Goal: Find specific page/section: Find specific page/section

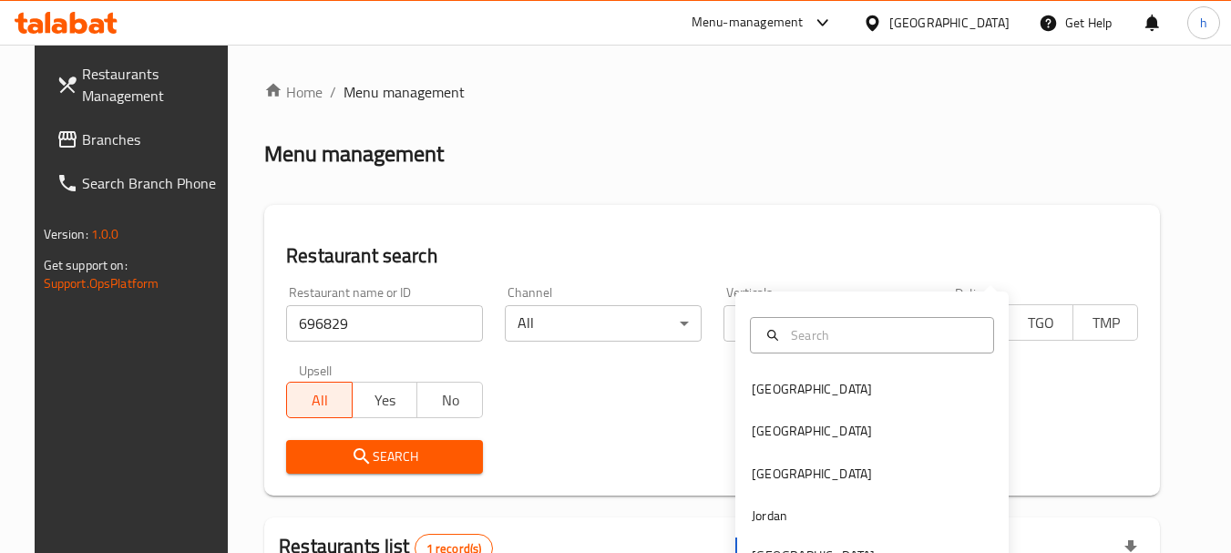
scroll to position [244, 0]
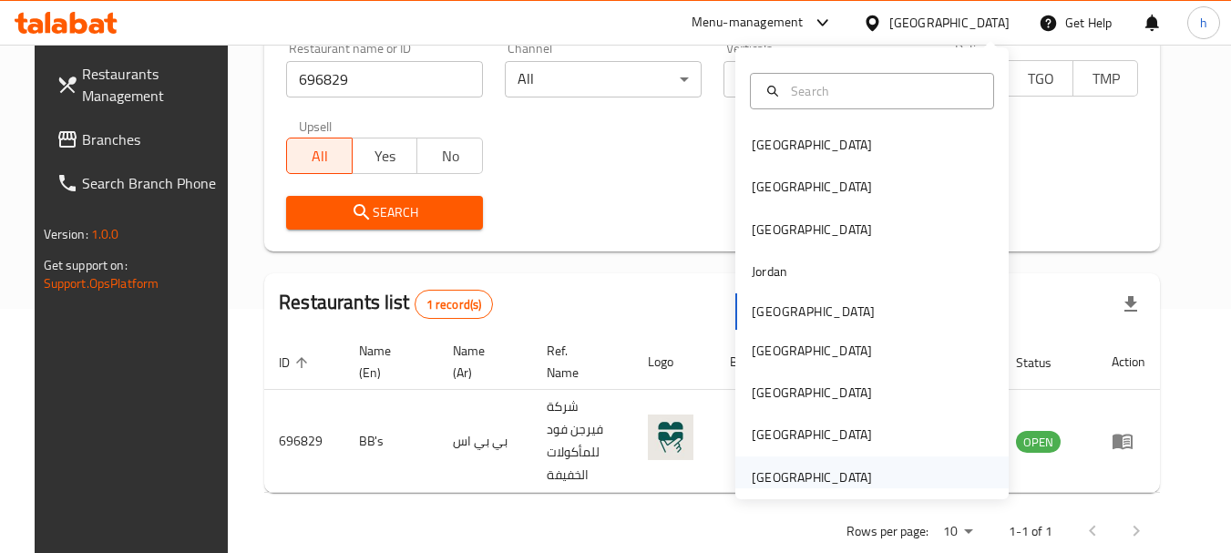
click at [768, 470] on div "[GEOGRAPHIC_DATA]" at bounding box center [811, 477] width 120 height 20
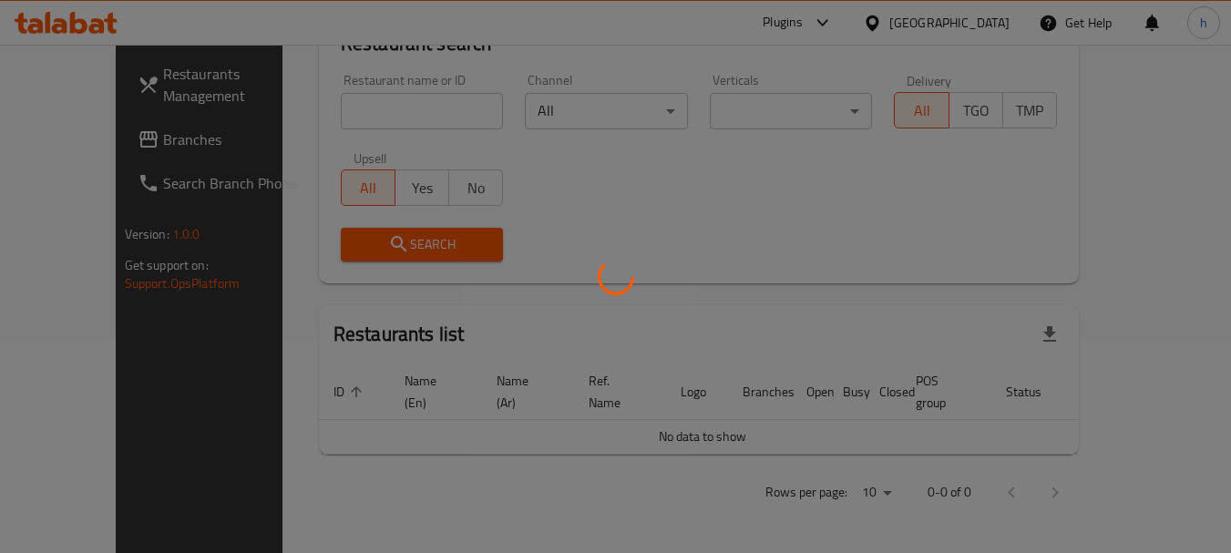
scroll to position [191, 0]
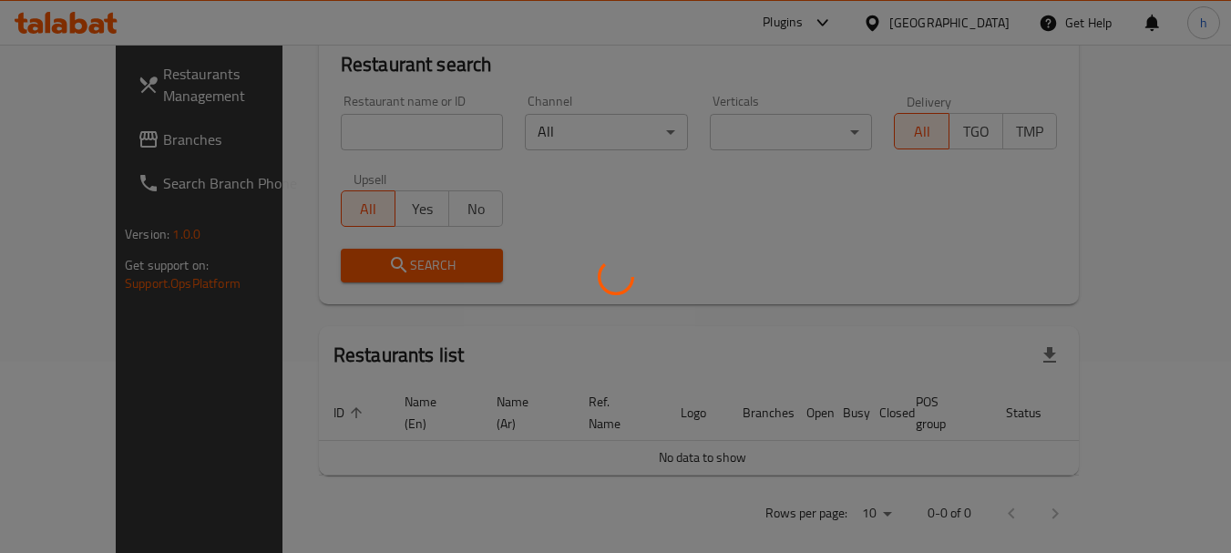
click at [59, 139] on div at bounding box center [615, 276] width 1231 height 553
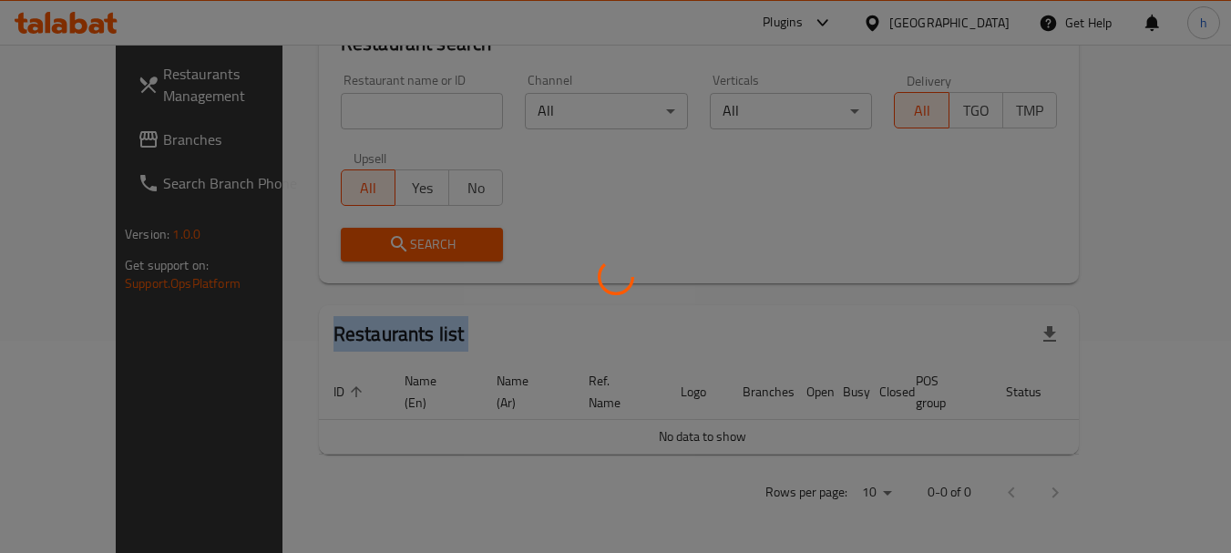
click at [59, 139] on div at bounding box center [615, 276] width 1231 height 553
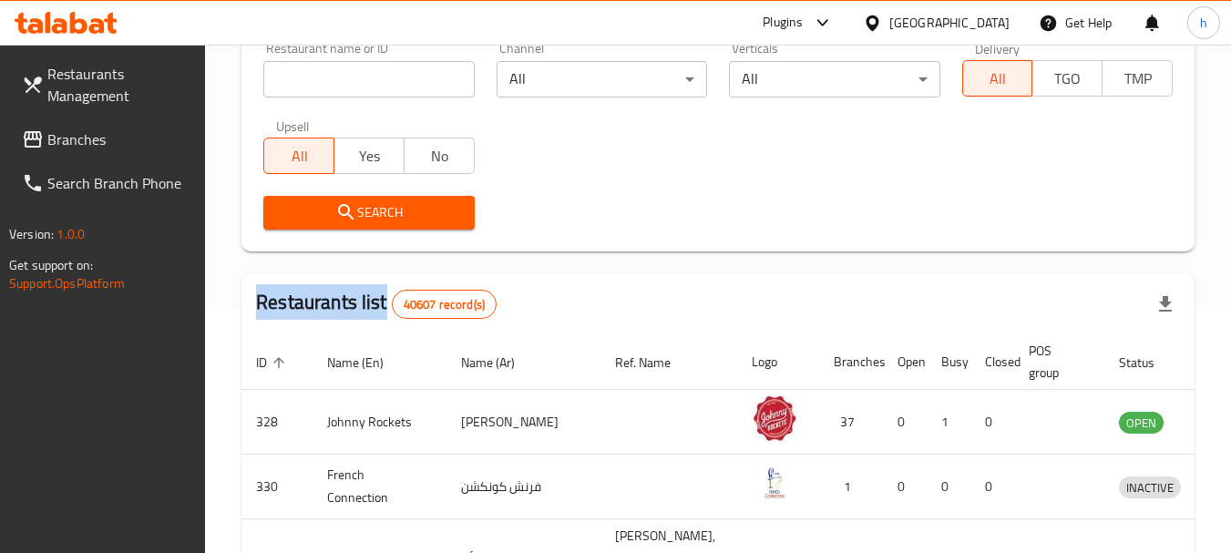
click at [59, 139] on span "Branches" at bounding box center [119, 139] width 144 height 22
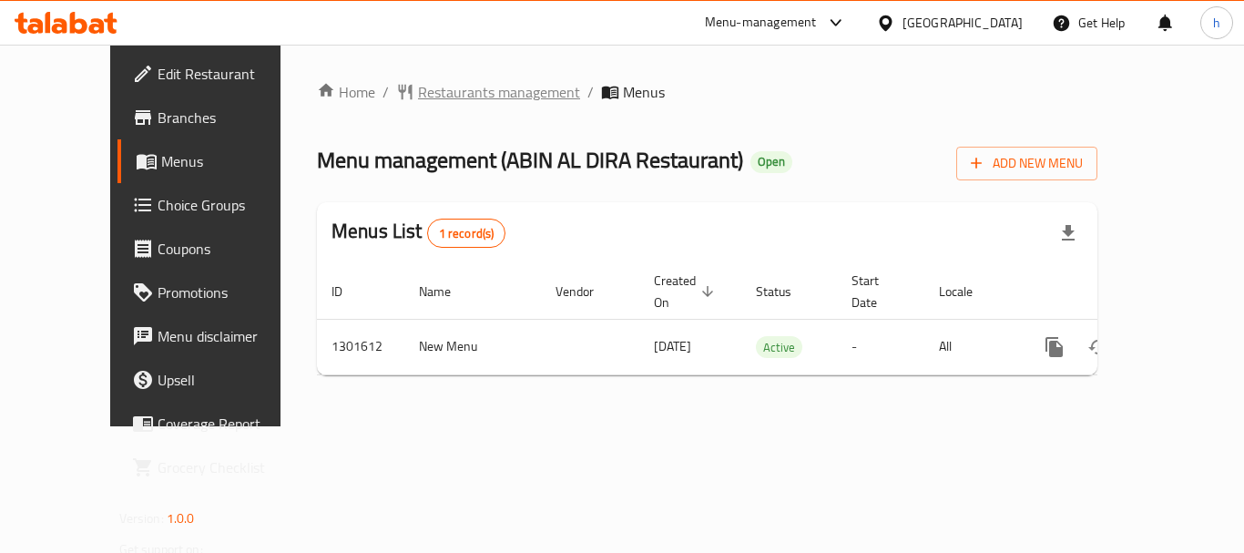
click at [418, 100] on span "Restaurants management" at bounding box center [499, 92] width 162 height 22
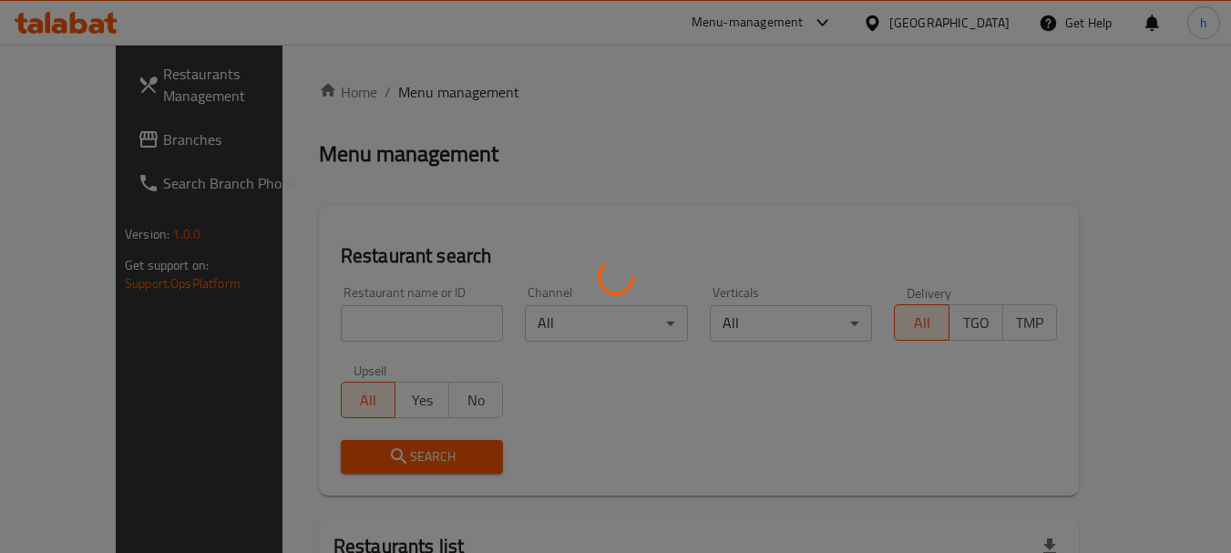
click at [335, 325] on div at bounding box center [615, 276] width 1231 height 553
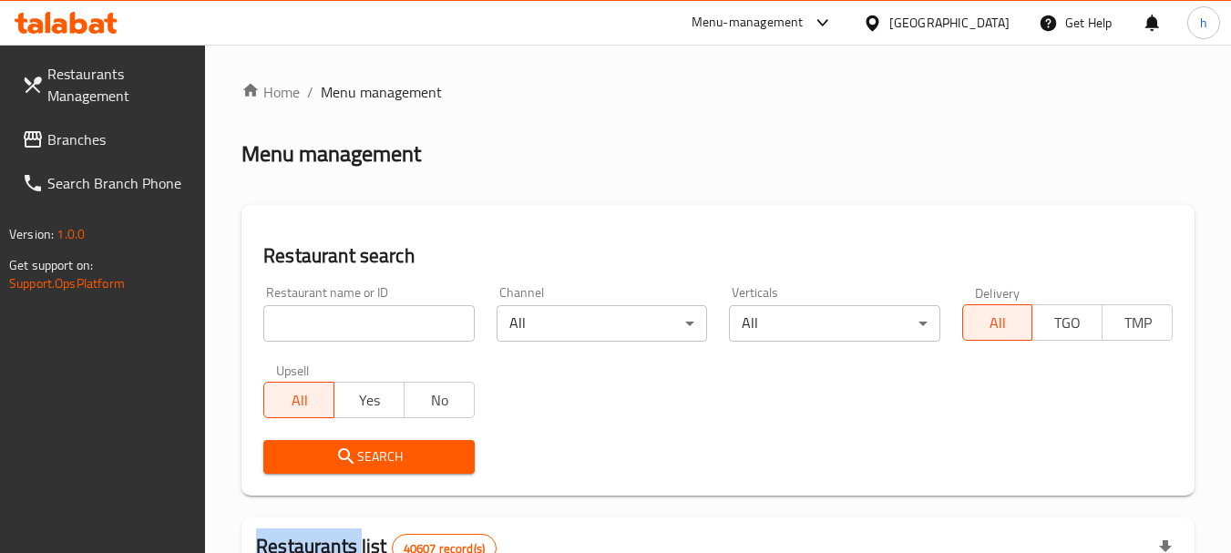
click at [335, 325] on input "search" at bounding box center [368, 323] width 210 height 36
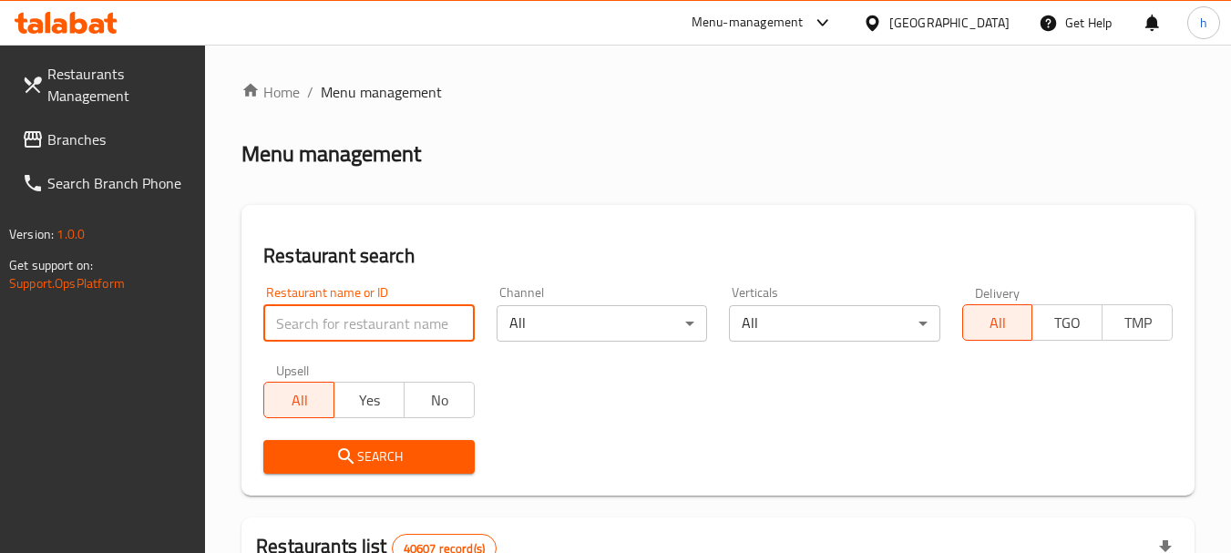
click at [335, 325] on input "search" at bounding box center [368, 323] width 210 height 36
paste input "702003"
type input "702003"
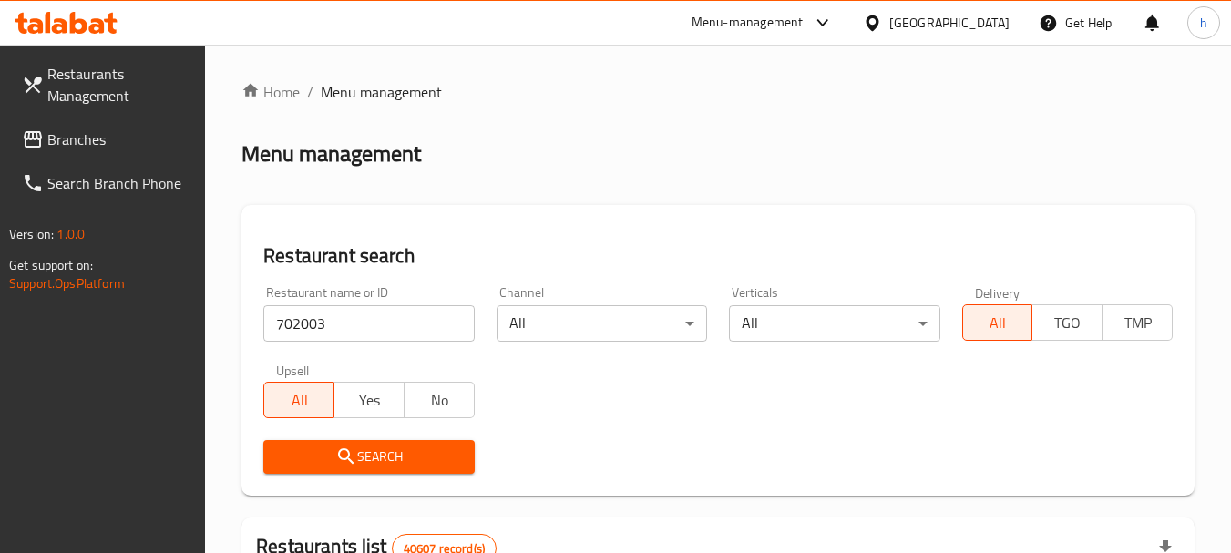
click at [348, 459] on icon "submit" at bounding box center [346, 456] width 22 height 22
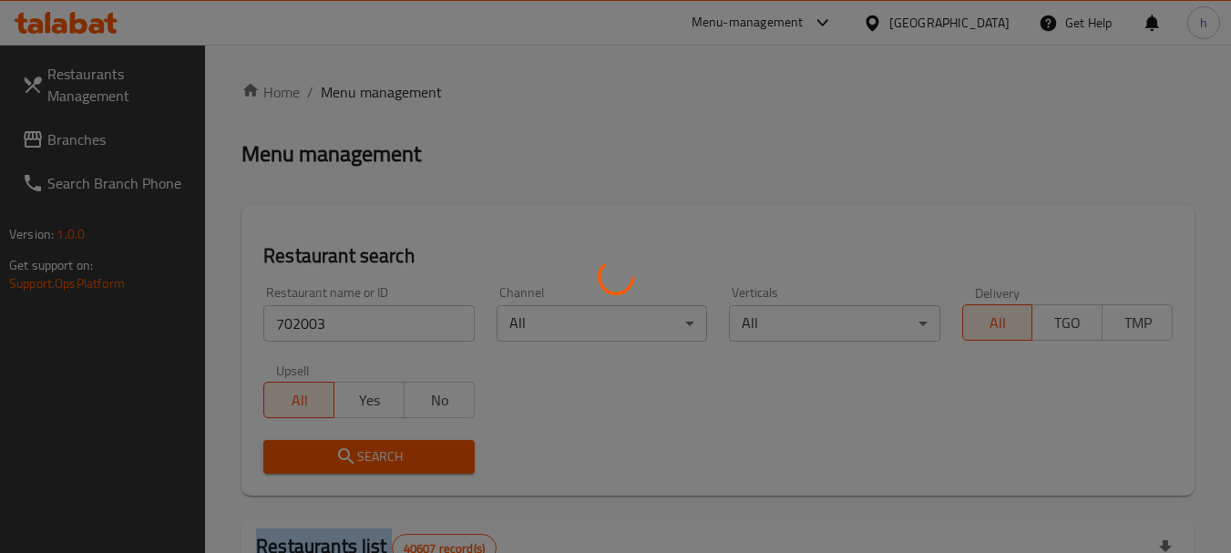
click at [348, 459] on div at bounding box center [615, 276] width 1231 height 553
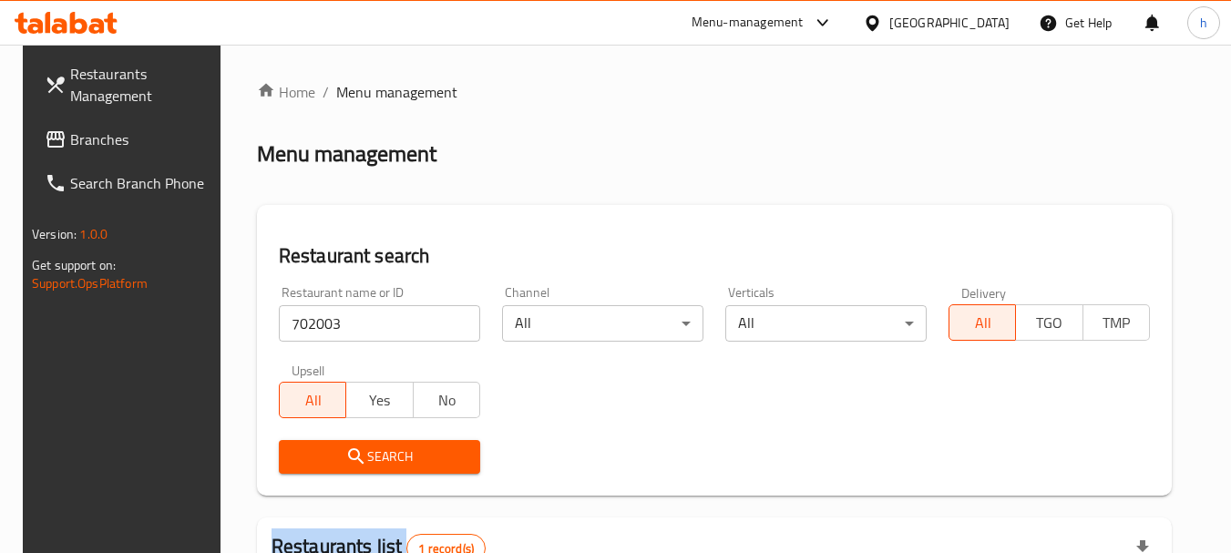
scroll to position [244, 0]
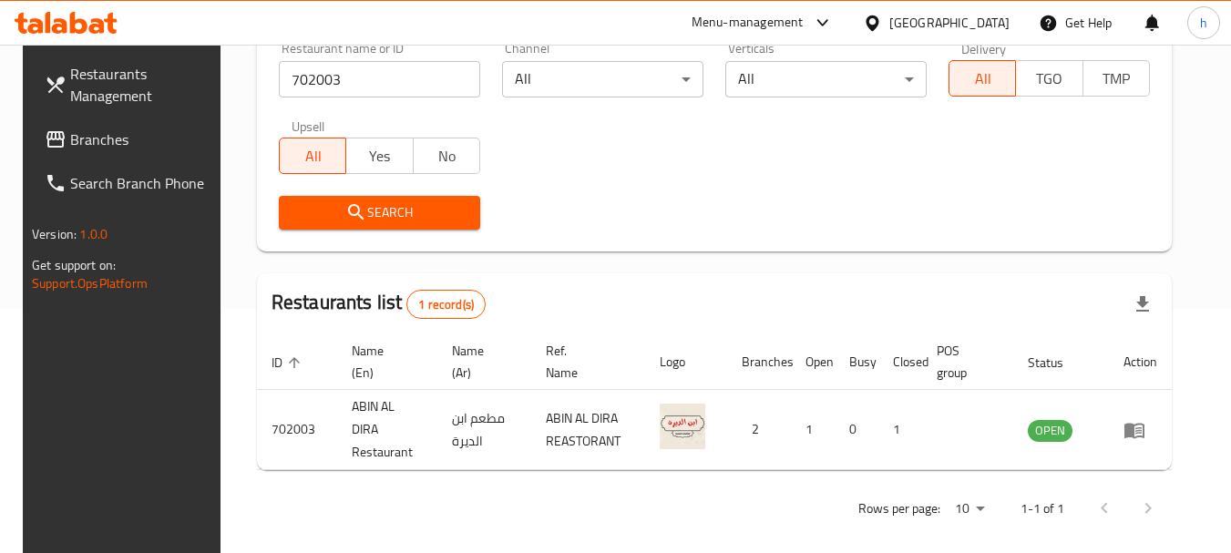
click at [943, 27] on div "United Arab Emirates" at bounding box center [949, 23] width 120 height 20
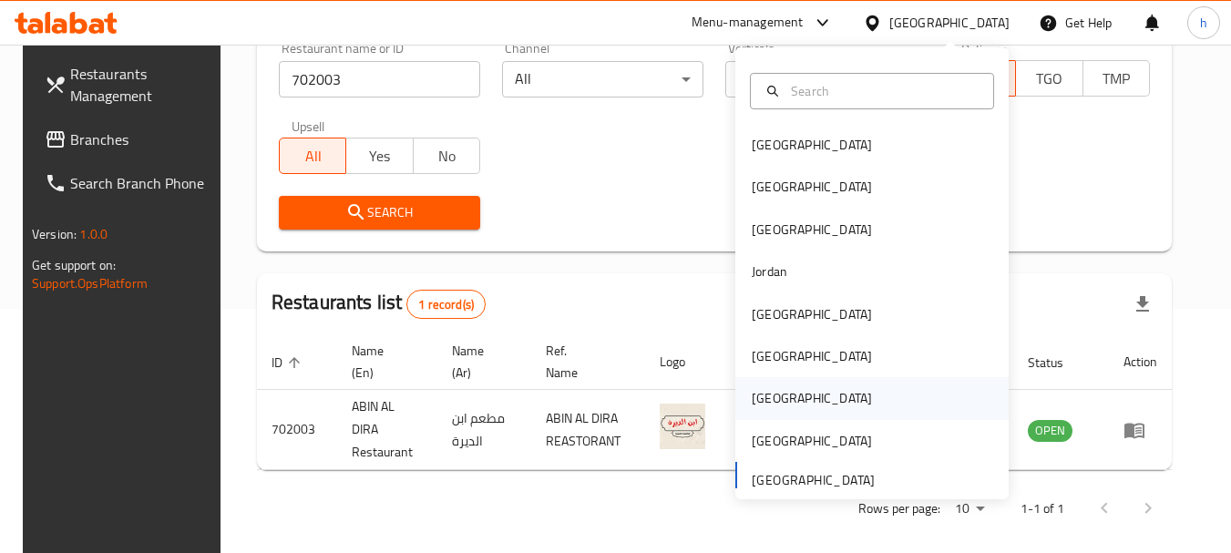
click at [754, 398] on div "[GEOGRAPHIC_DATA]" at bounding box center [811, 398] width 120 height 20
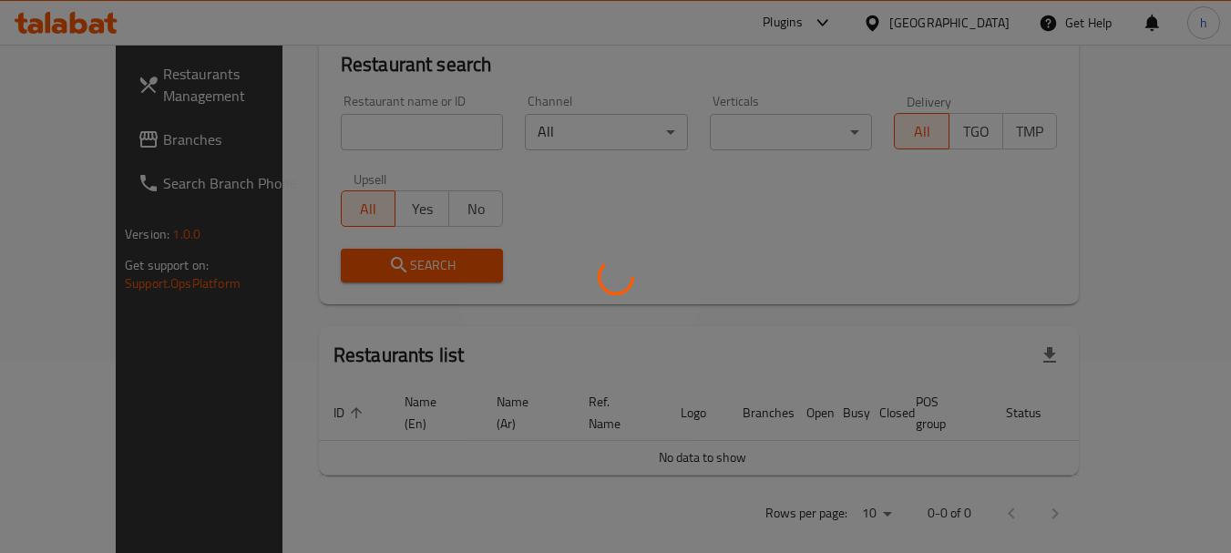
click at [112, 140] on div at bounding box center [615, 276] width 1231 height 553
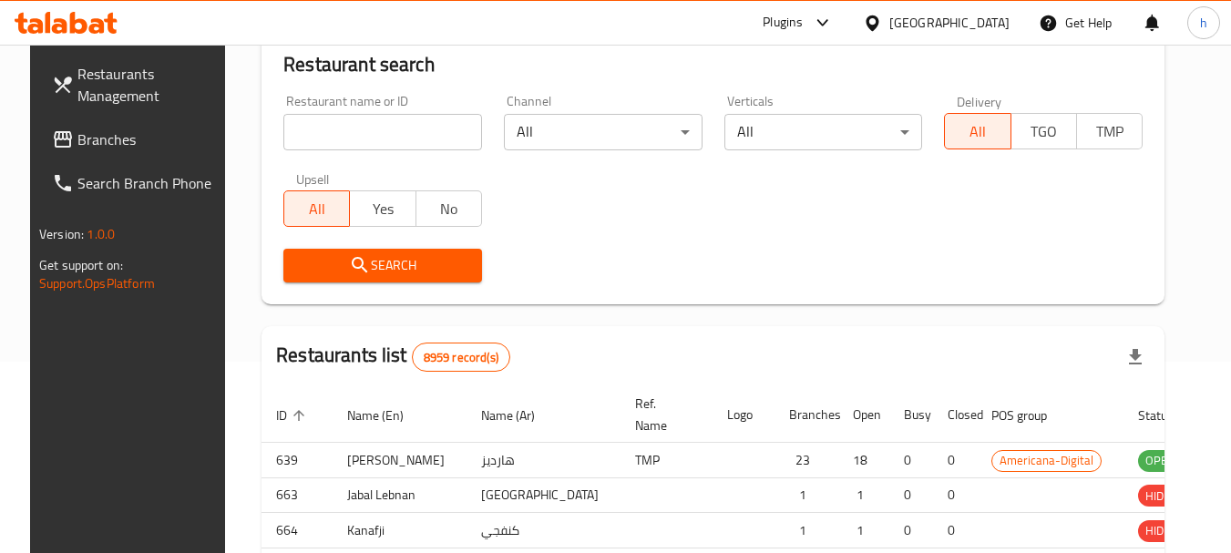
scroll to position [244, 0]
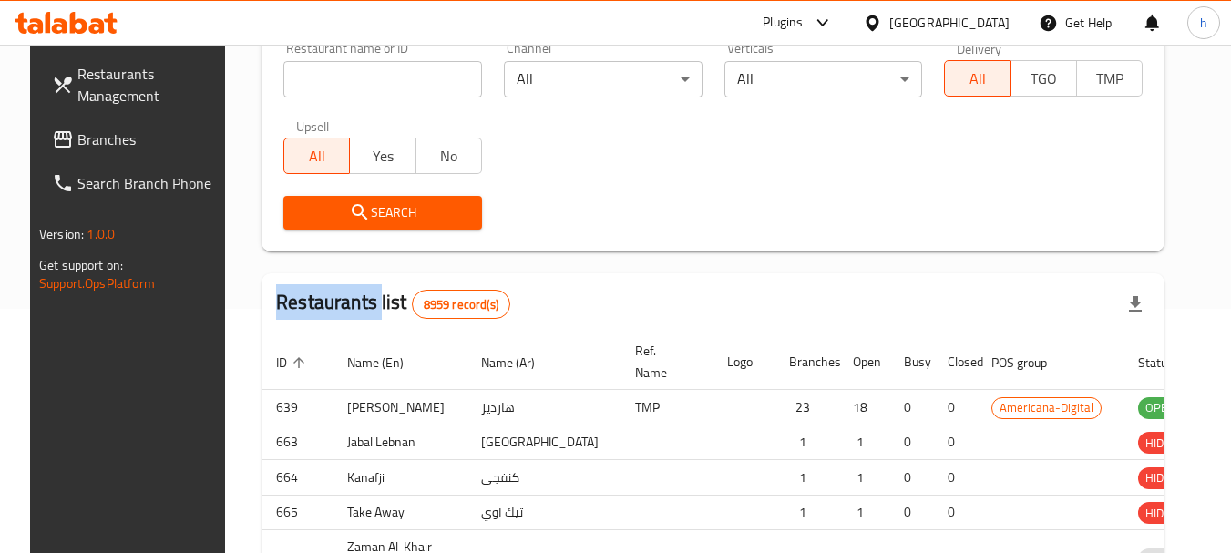
click at [112, 140] on div at bounding box center [615, 276] width 1231 height 553
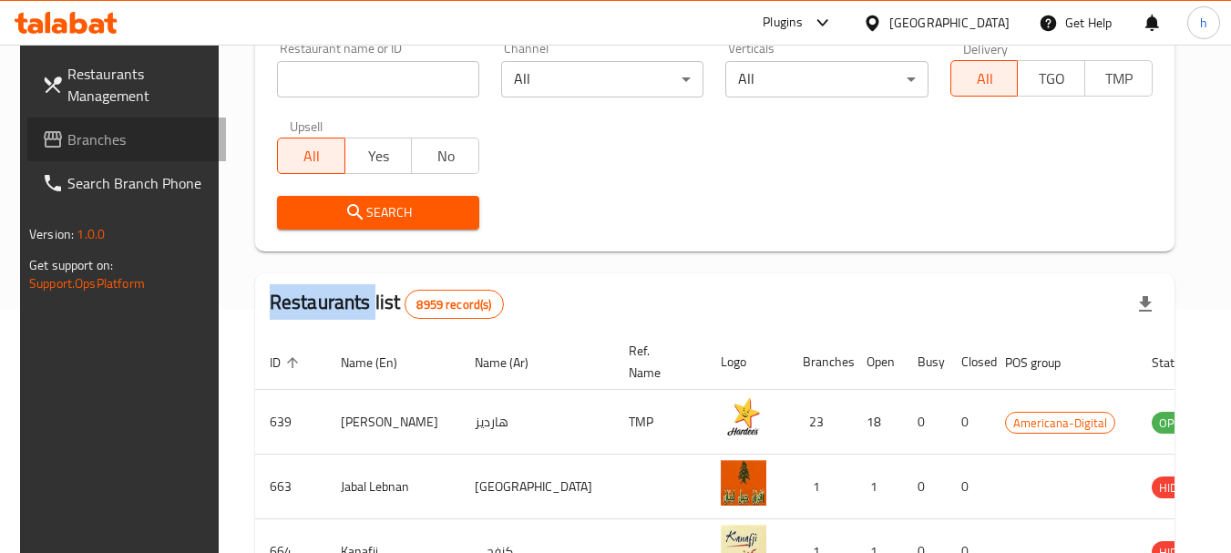
click at [112, 140] on span "Branches" at bounding box center [139, 139] width 144 height 22
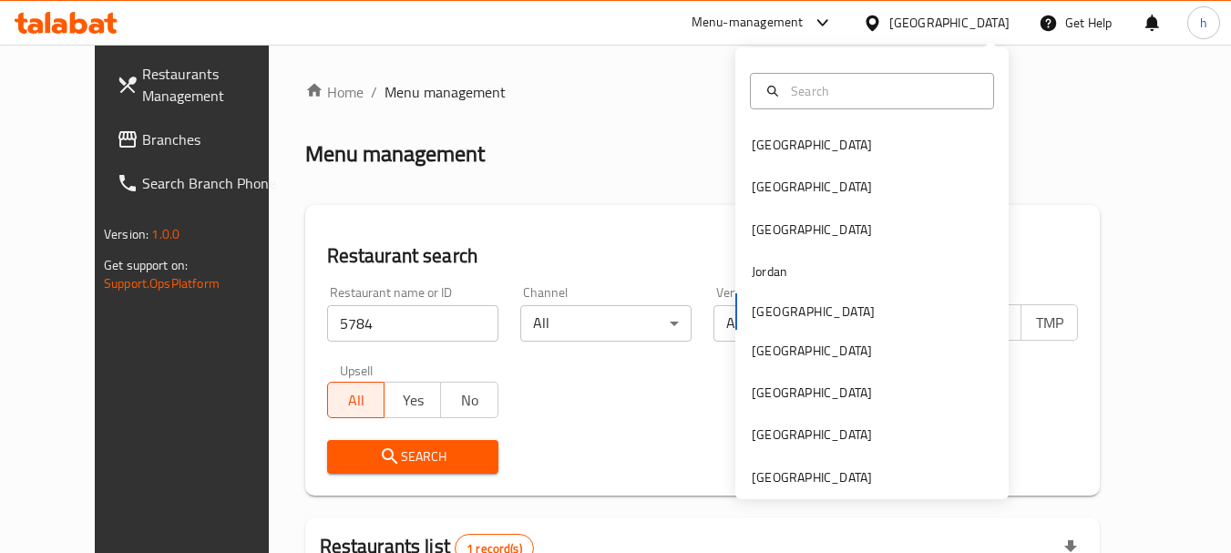
click at [993, 25] on div "[GEOGRAPHIC_DATA]" at bounding box center [949, 23] width 120 height 20
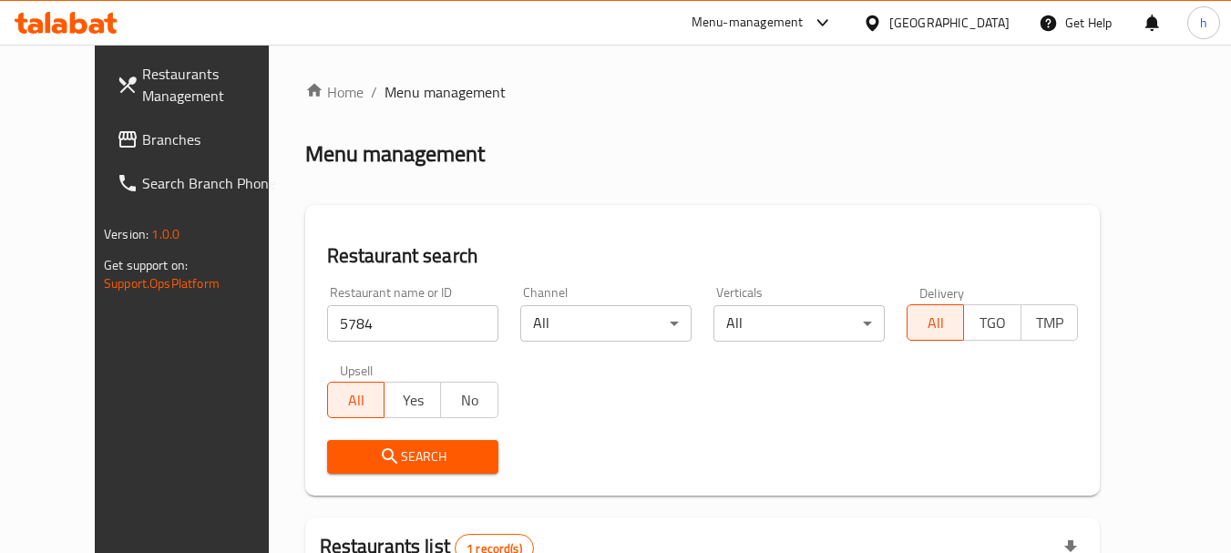
click at [994, 22] on div "[GEOGRAPHIC_DATA]" at bounding box center [949, 23] width 120 height 20
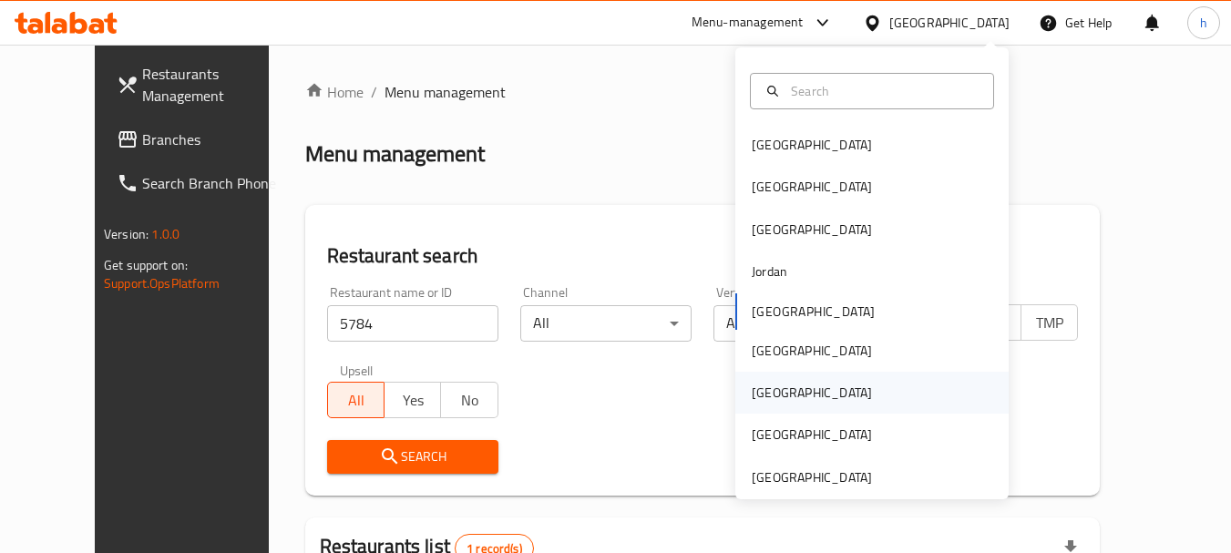
click at [774, 394] on div "[GEOGRAPHIC_DATA]" at bounding box center [811, 393] width 149 height 42
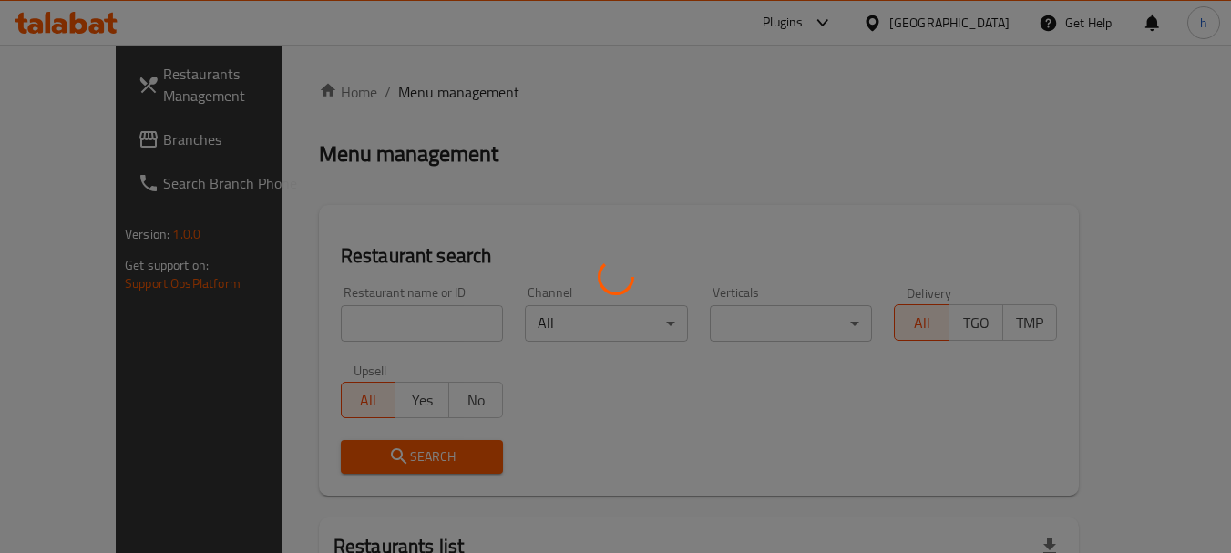
click at [65, 132] on div at bounding box center [615, 276] width 1231 height 553
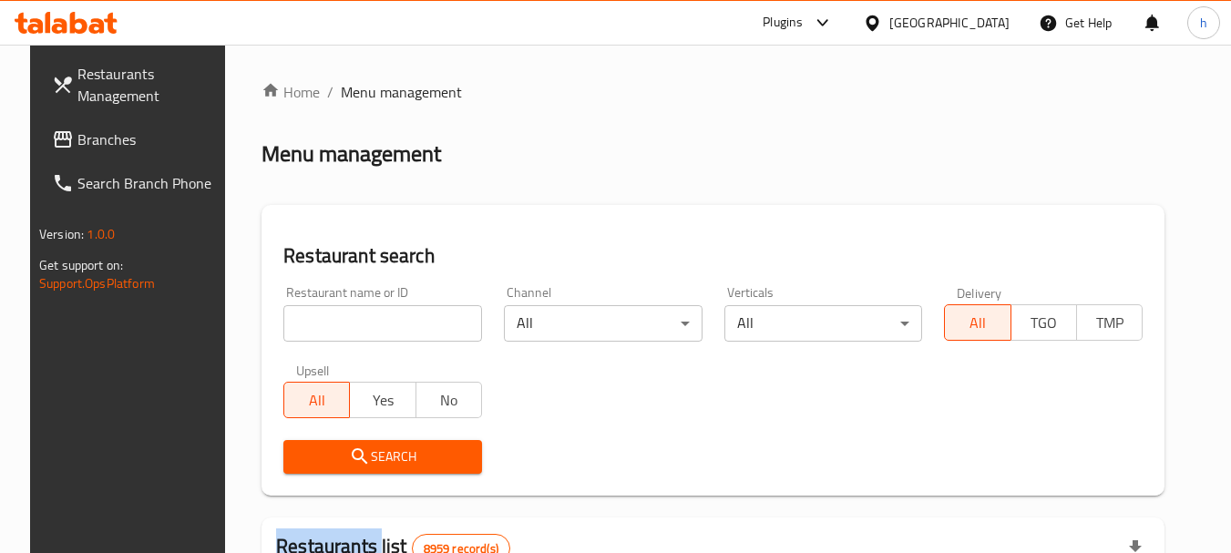
click at [65, 132] on div at bounding box center [615, 276] width 1231 height 553
click at [77, 132] on span "Branches" at bounding box center [149, 139] width 144 height 22
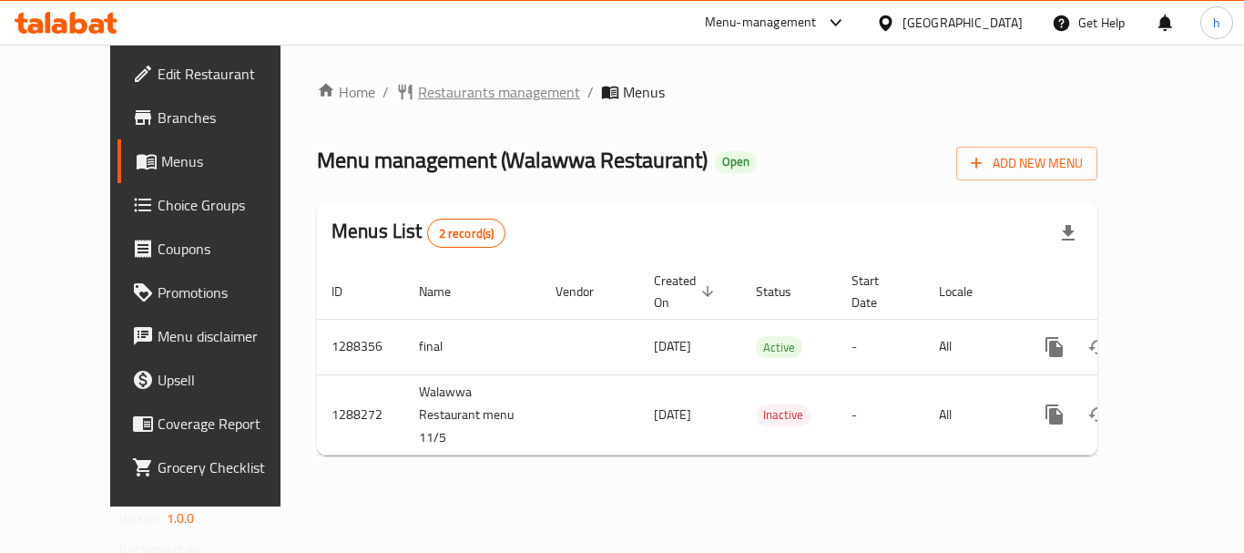
click at [466, 93] on span "Restaurants management" at bounding box center [499, 92] width 162 height 22
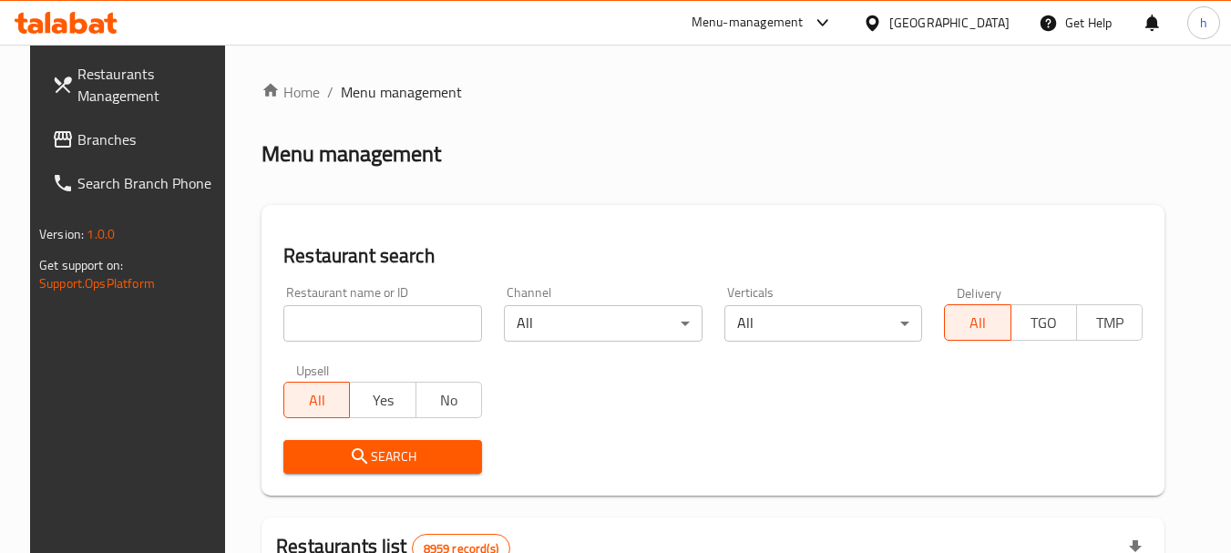
click at [324, 322] on div at bounding box center [615, 276] width 1231 height 553
click at [324, 322] on input "search" at bounding box center [382, 323] width 199 height 36
paste input "696773"
type input "696773"
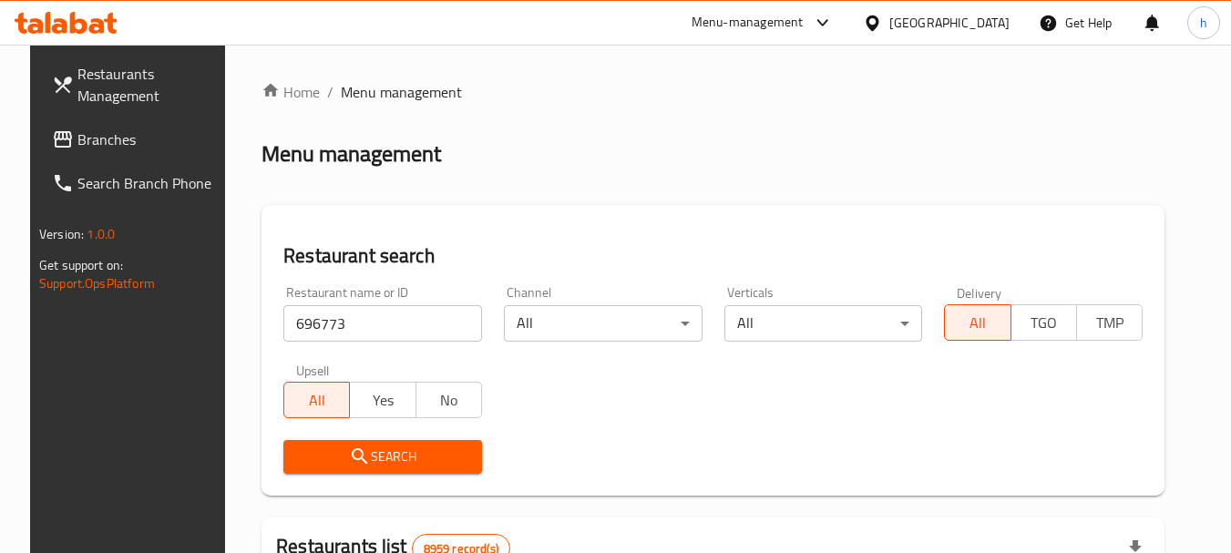
click at [363, 468] on button "Search" at bounding box center [382, 457] width 199 height 34
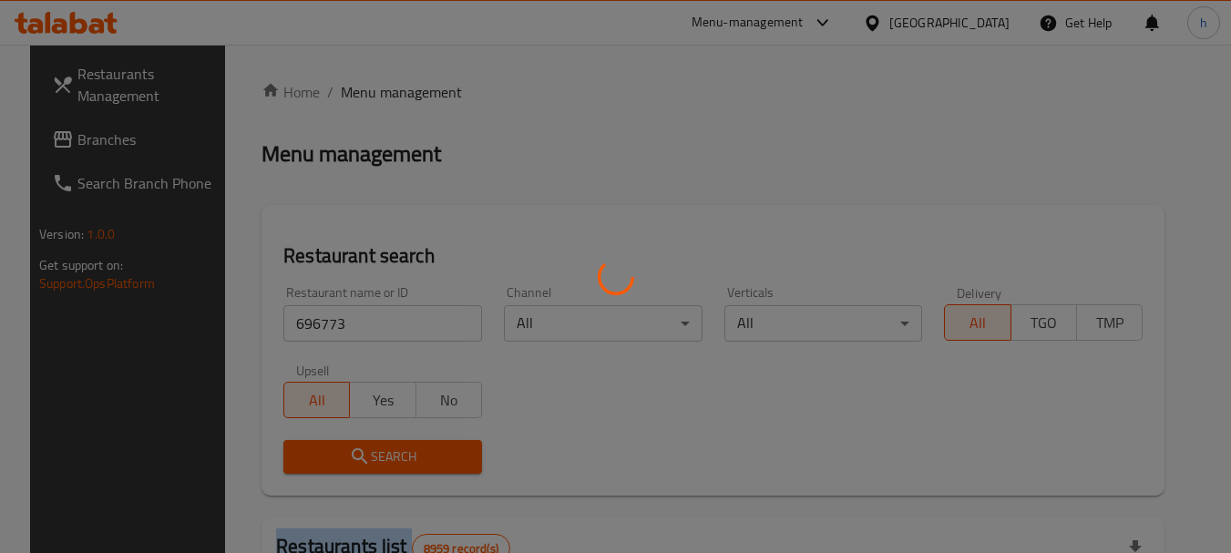
click at [363, 468] on div at bounding box center [615, 276] width 1231 height 553
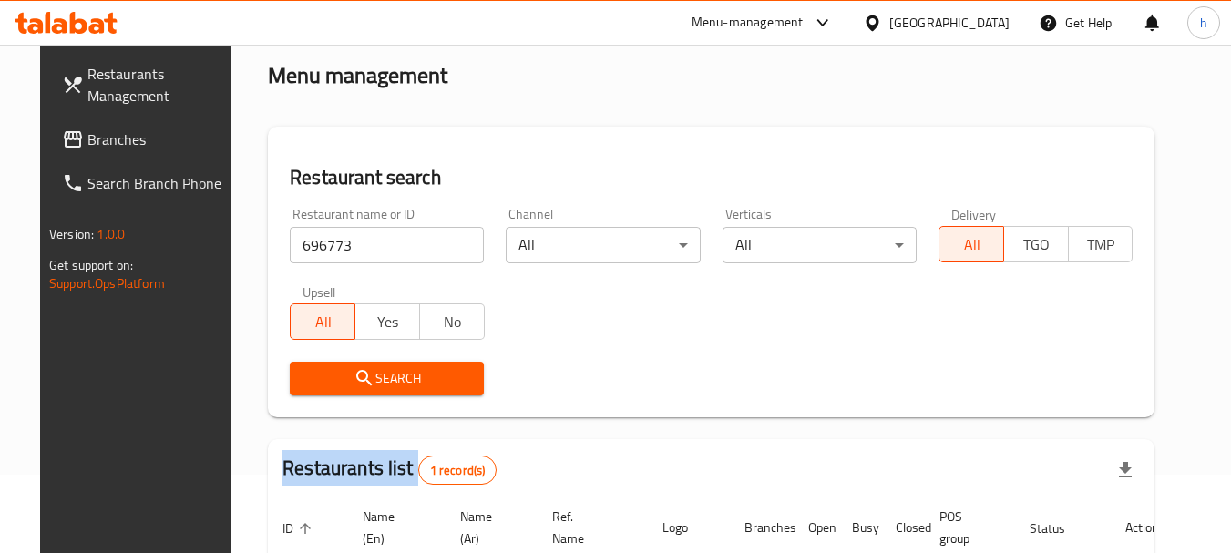
scroll to position [237, 0]
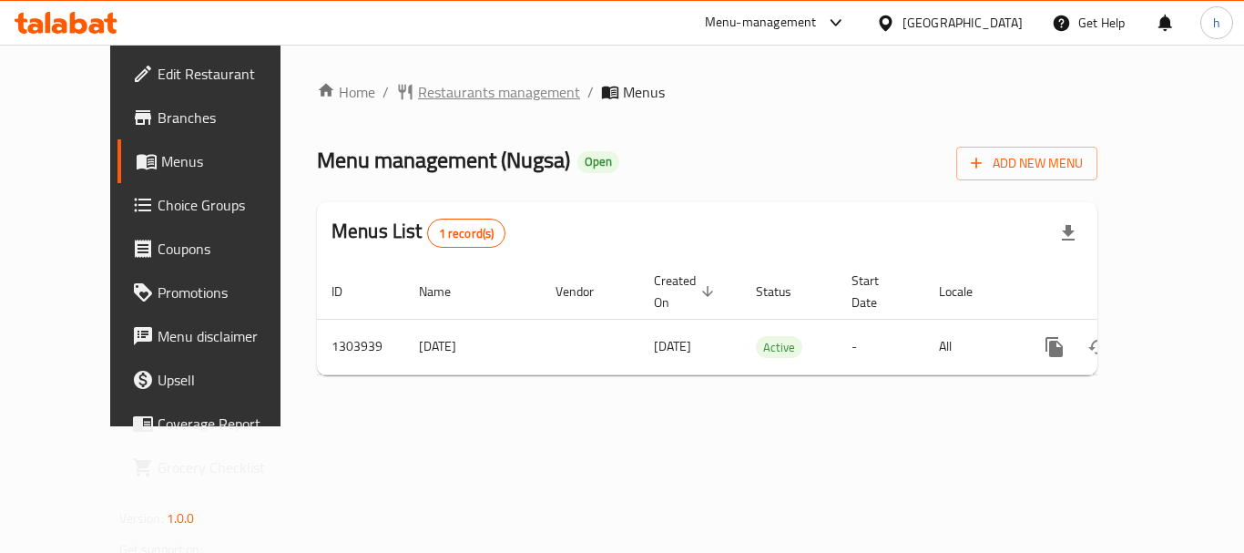
click at [432, 93] on span "Restaurants management" at bounding box center [499, 92] width 162 height 22
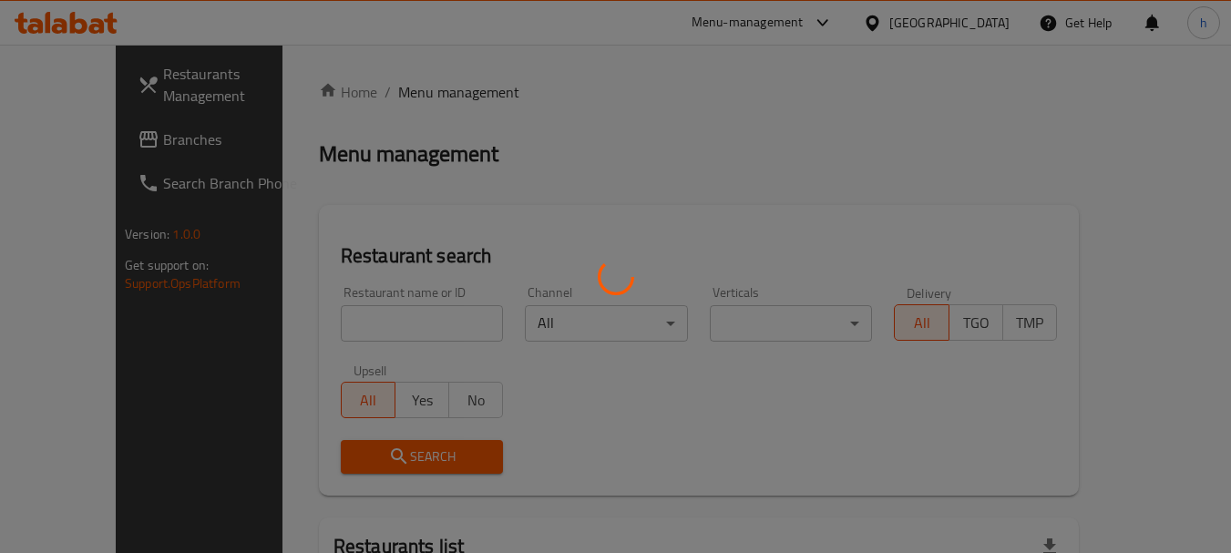
click at [319, 319] on div at bounding box center [615, 276] width 1231 height 553
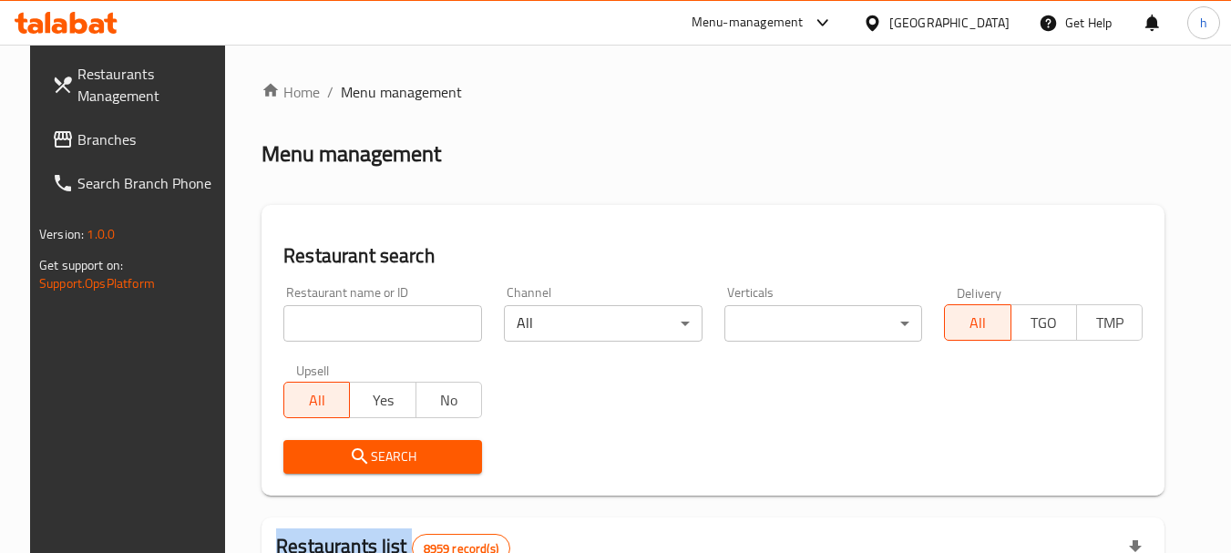
click at [319, 319] on input "search" at bounding box center [382, 323] width 199 height 36
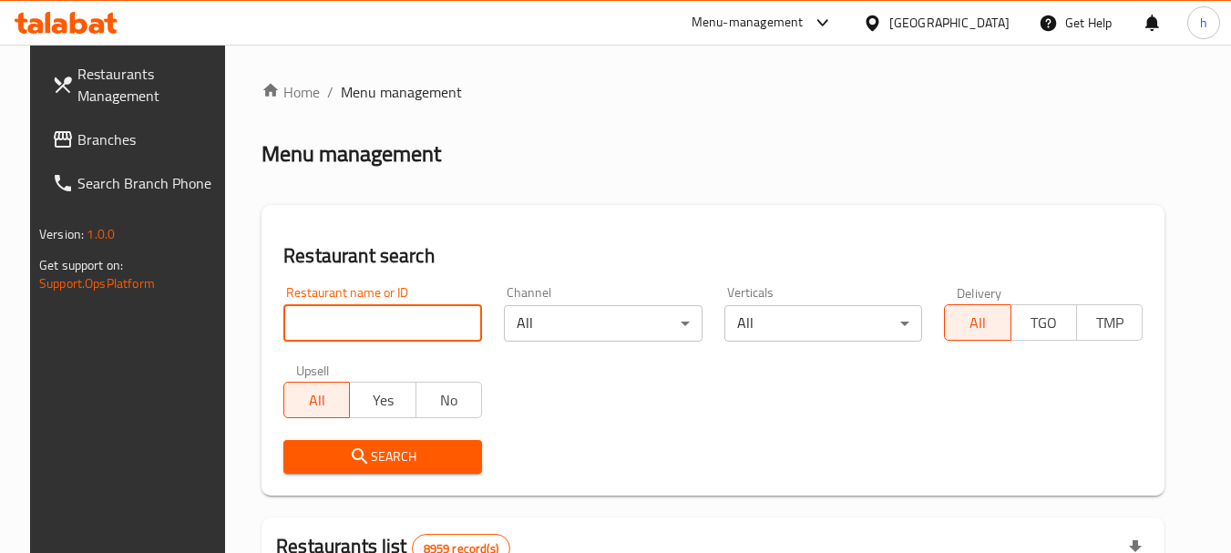
paste input "703024"
type input "703024"
click at [351, 453] on icon "submit" at bounding box center [360, 456] width 22 height 22
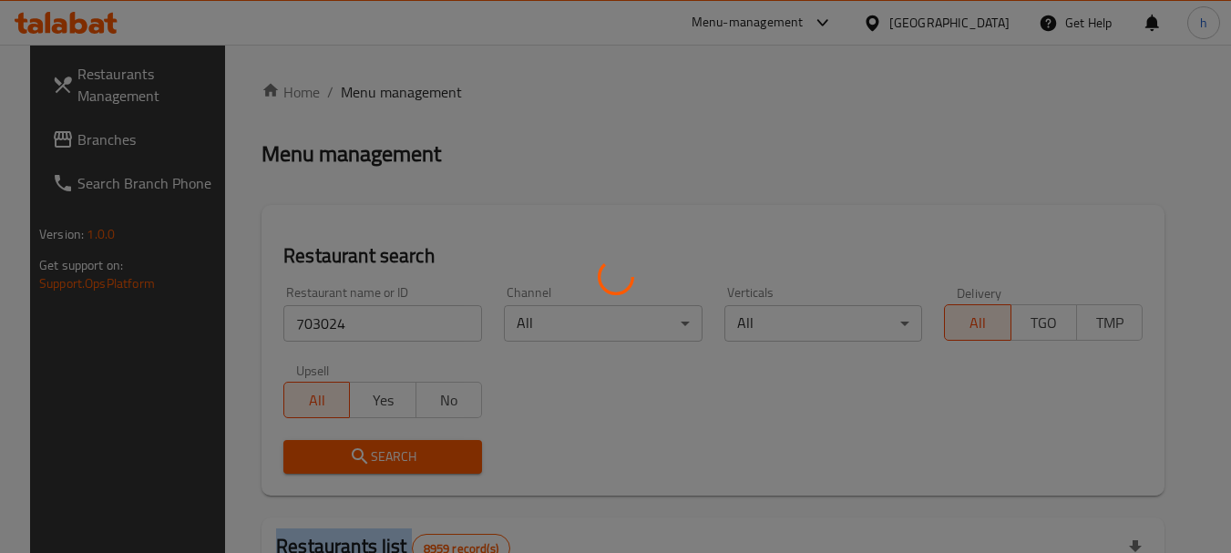
click at [351, 453] on div at bounding box center [615, 276] width 1231 height 553
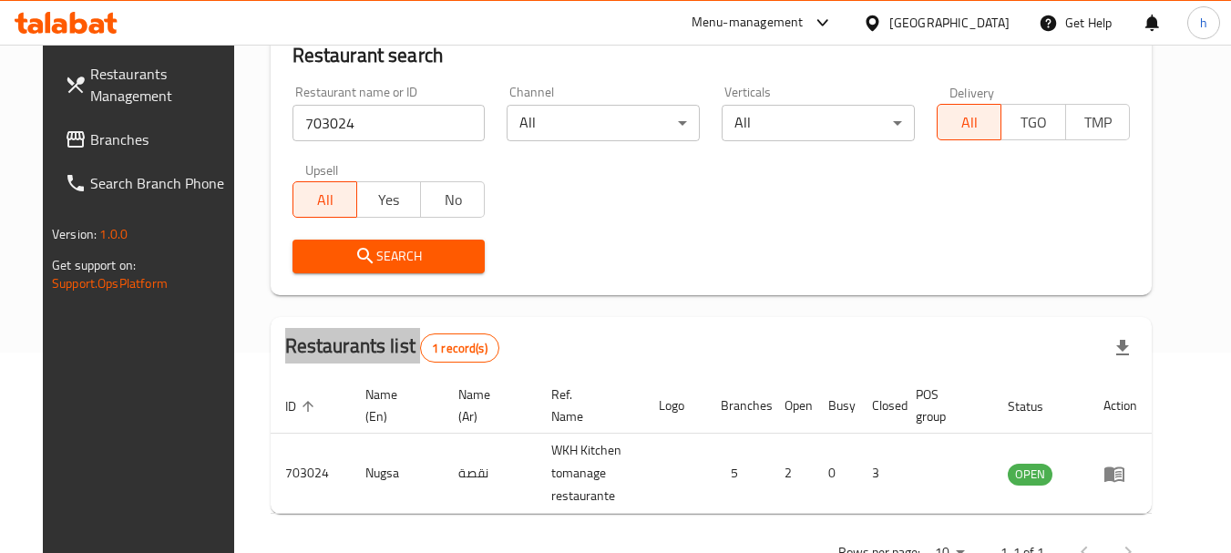
scroll to position [260, 0]
